Goal: Information Seeking & Learning: Learn about a topic

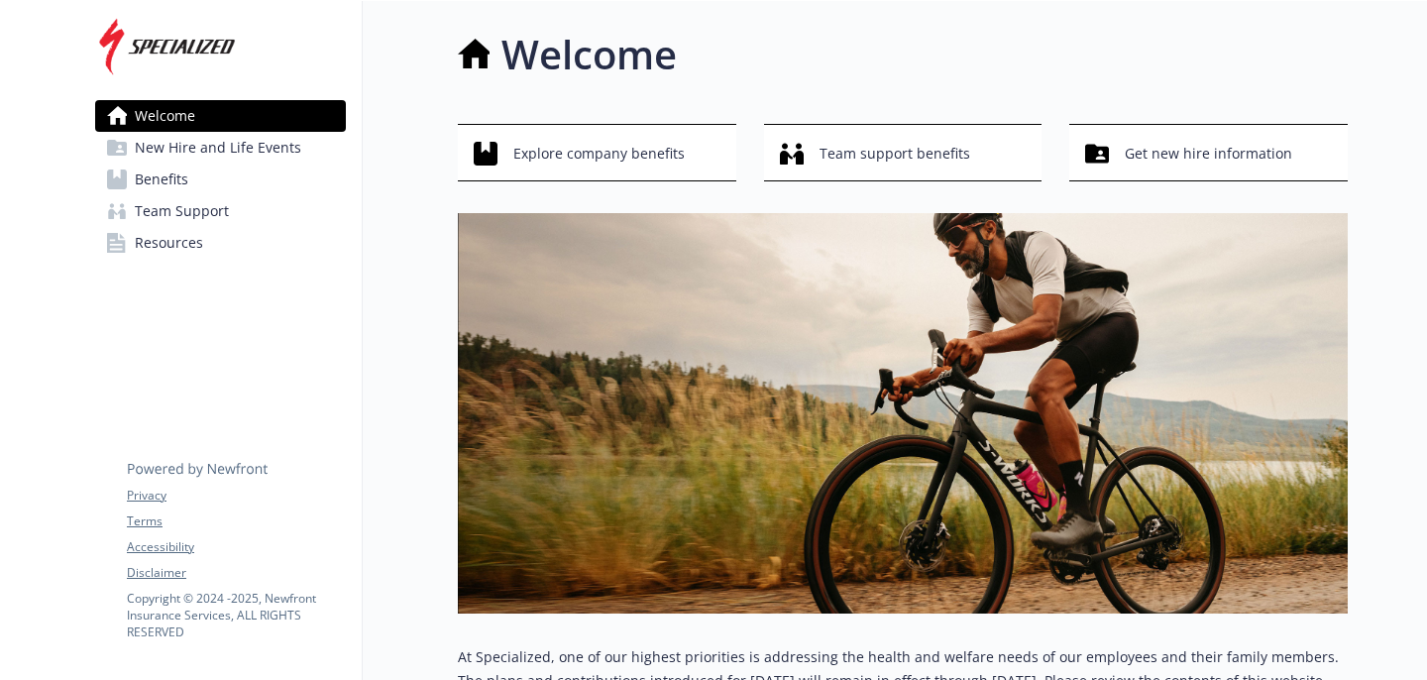
click at [180, 184] on span "Benefits" at bounding box center [162, 180] width 54 height 32
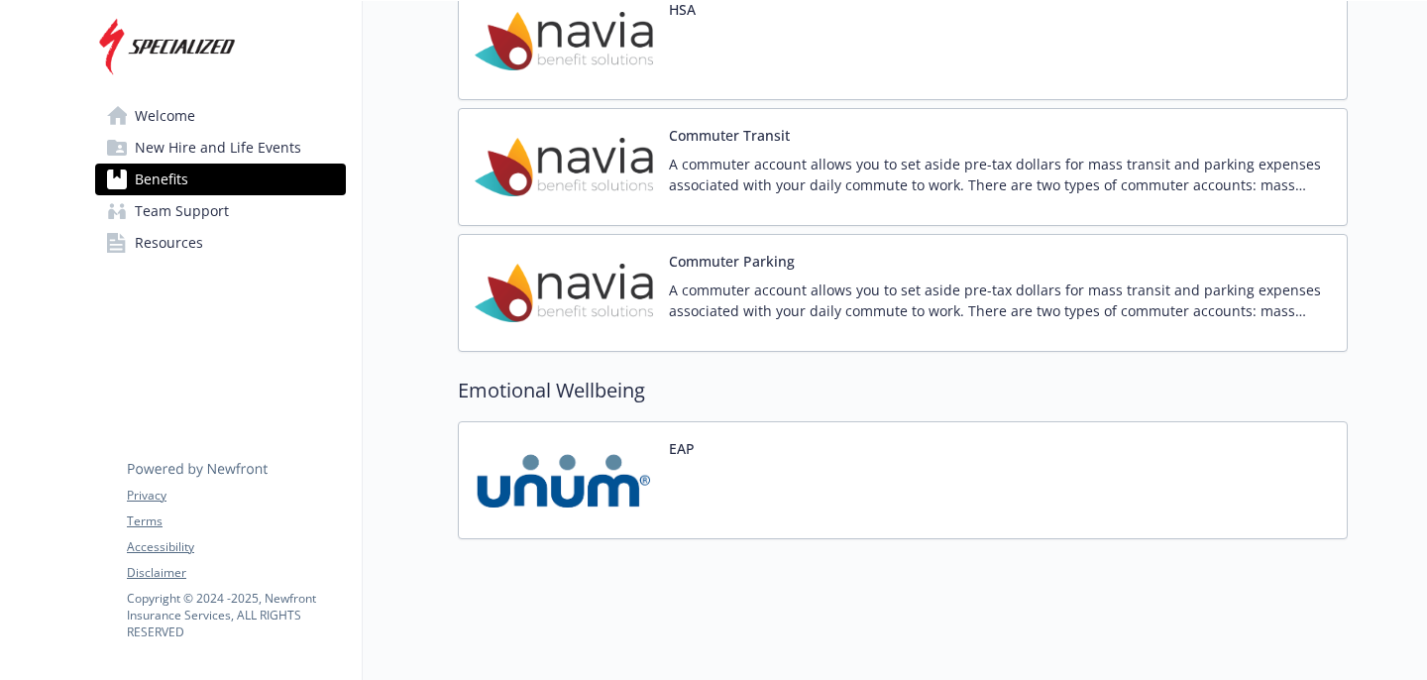
scroll to position [2245, 0]
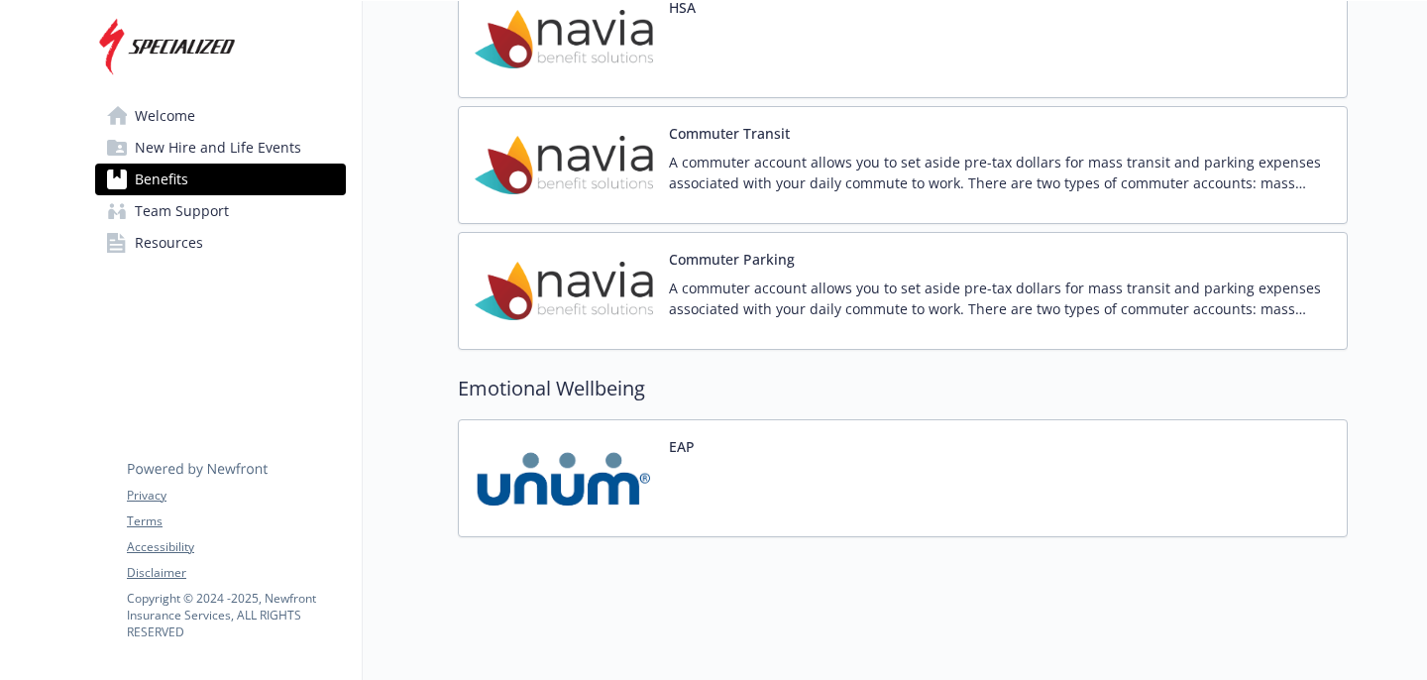
click at [562, 505] on img at bounding box center [564, 478] width 178 height 84
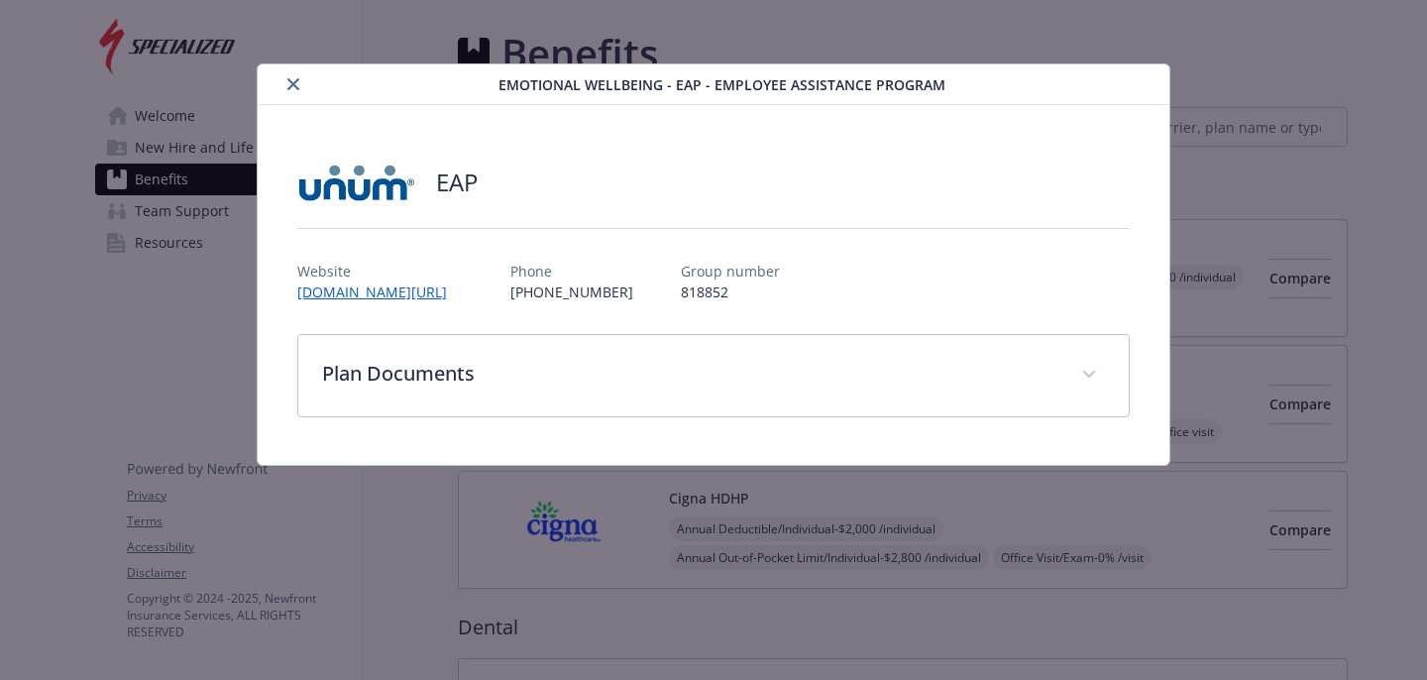
scroll to position [2245, 0]
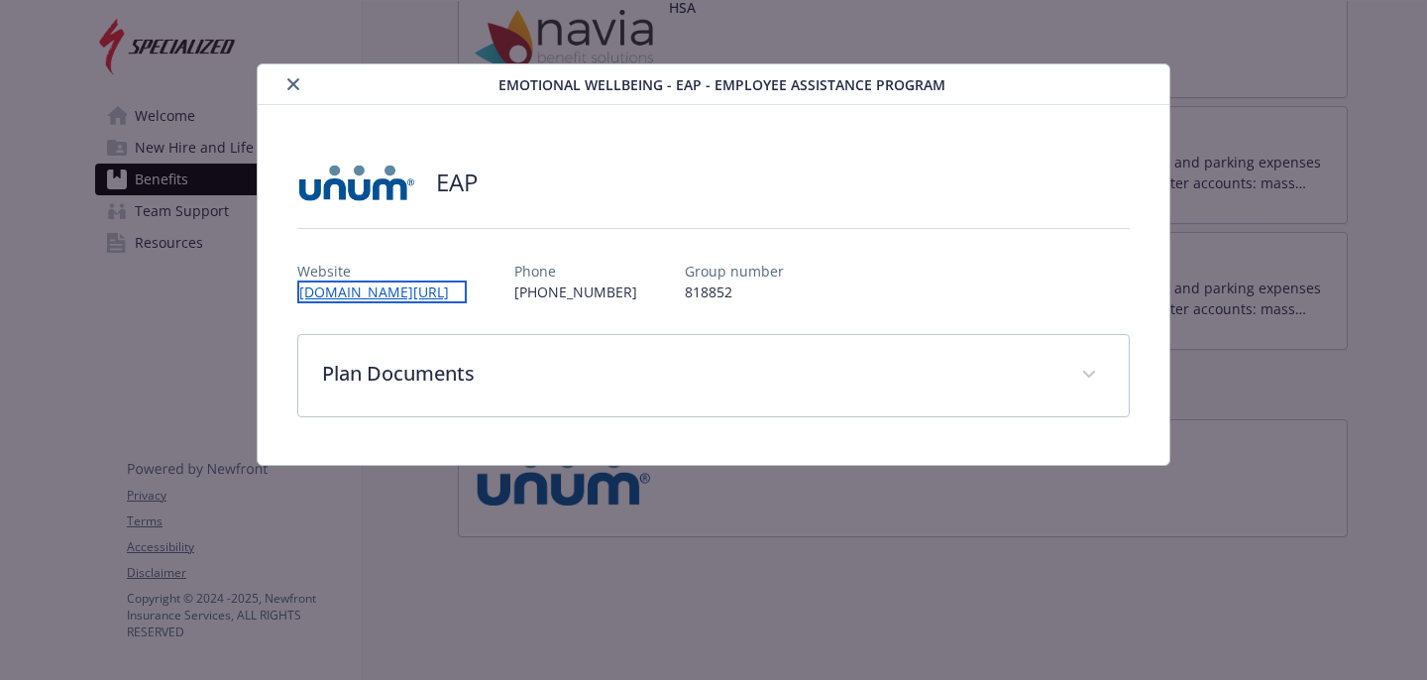
click at [438, 294] on link "[DOMAIN_NAME][URL]" at bounding box center [381, 291] width 169 height 23
click at [295, 91] on button "close" at bounding box center [293, 84] width 24 height 24
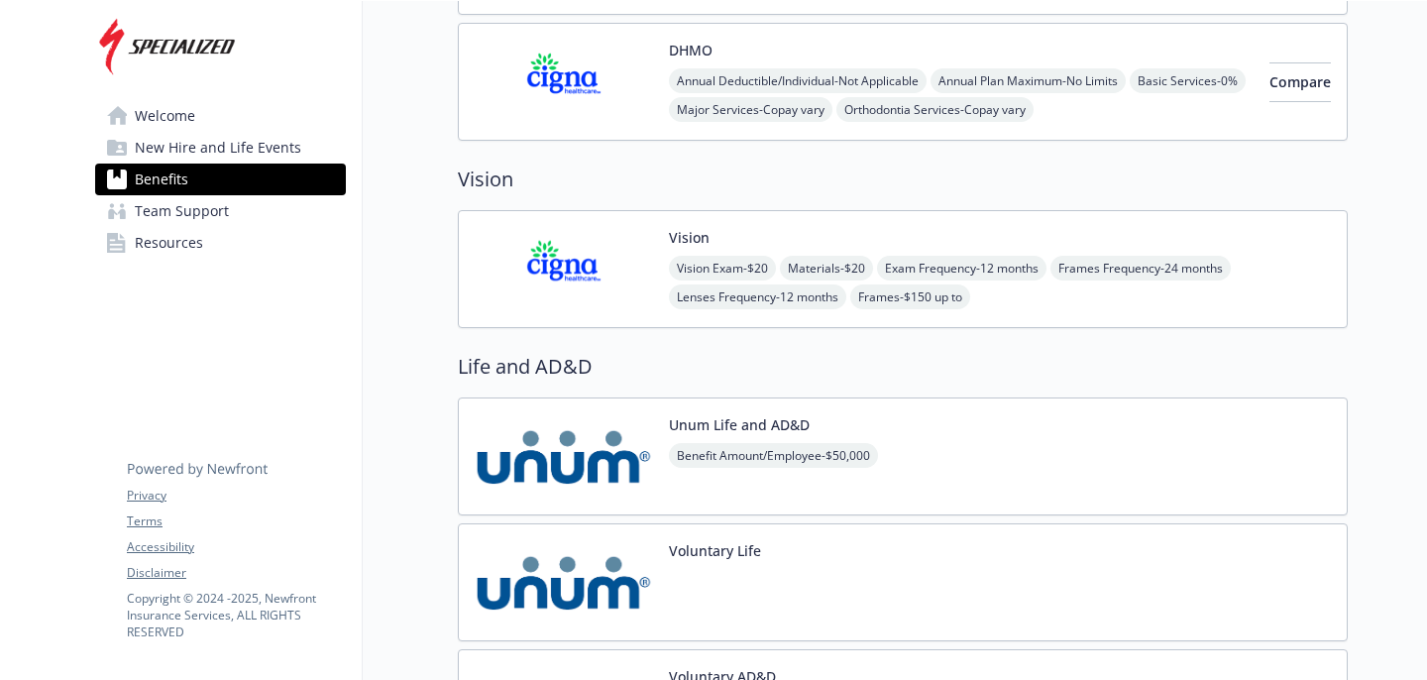
scroll to position [678, 0]
